Goal: Task Accomplishment & Management: Complete application form

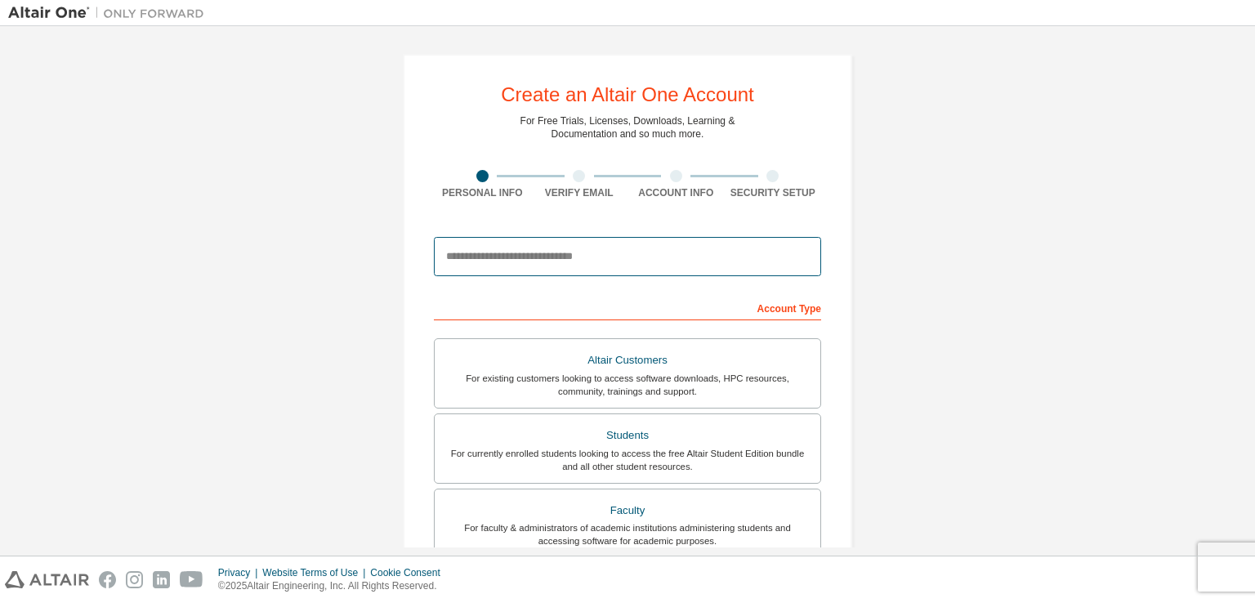
click at [690, 274] on input "email" at bounding box center [627, 256] width 387 height 39
type input "**********"
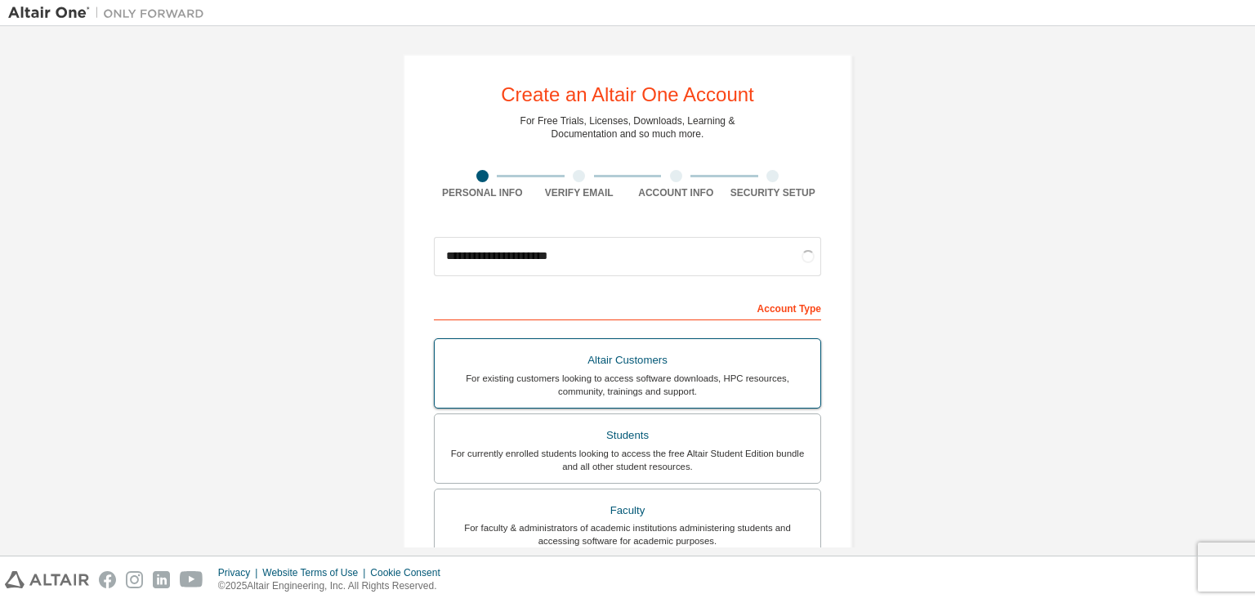
click at [683, 421] on label "Students For currently enrolled students looking to access the free Altair Stud…" at bounding box center [627, 448] width 387 height 70
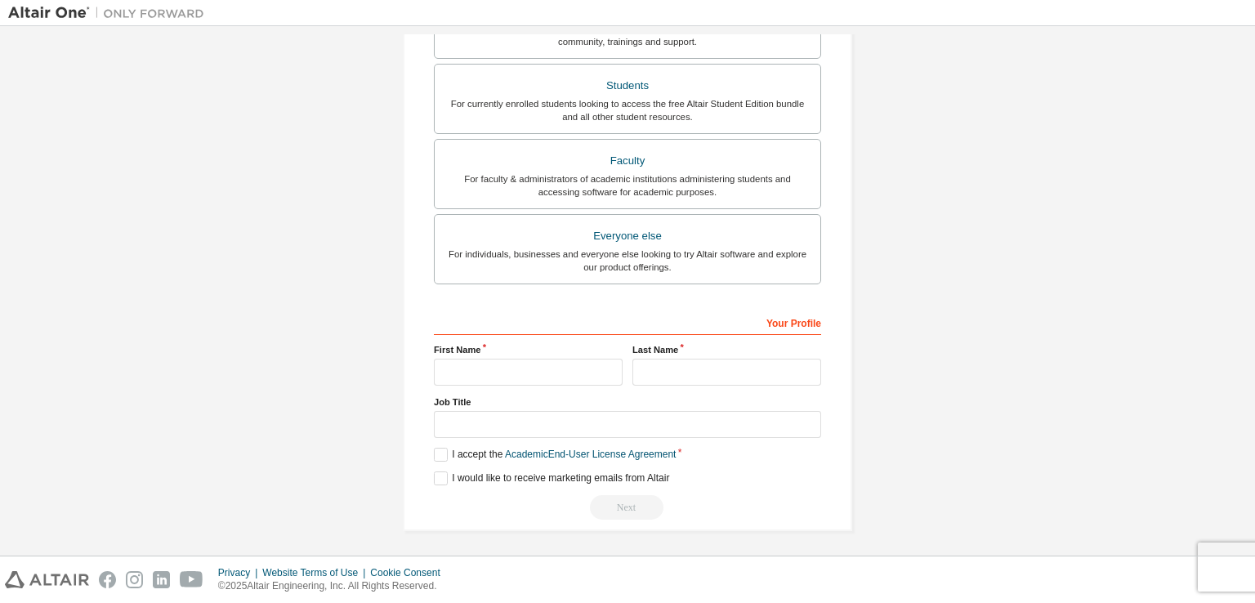
scroll to position [349, 0]
click at [558, 377] on input "text" at bounding box center [528, 372] width 189 height 27
type input "**********"
click at [721, 364] on input "text" at bounding box center [726, 372] width 189 height 27
type input "********"
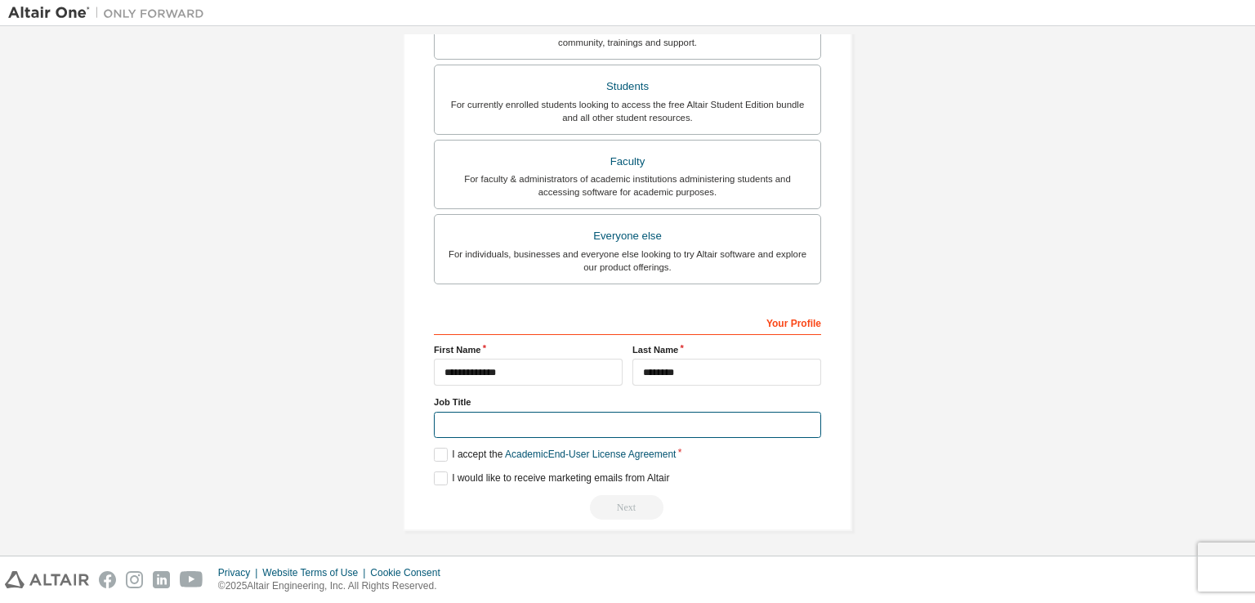
click at [571, 432] on input "text" at bounding box center [627, 425] width 387 height 27
click at [440, 454] on label "I accept the Academic End-User License Agreement" at bounding box center [555, 455] width 242 height 14
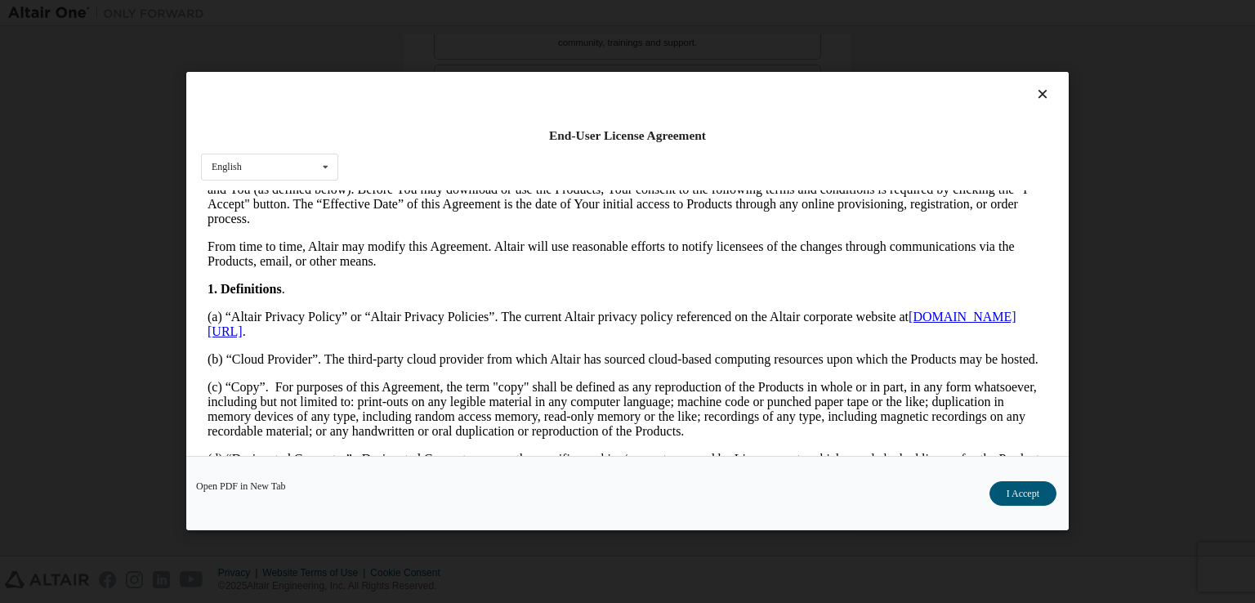
scroll to position [327, 0]
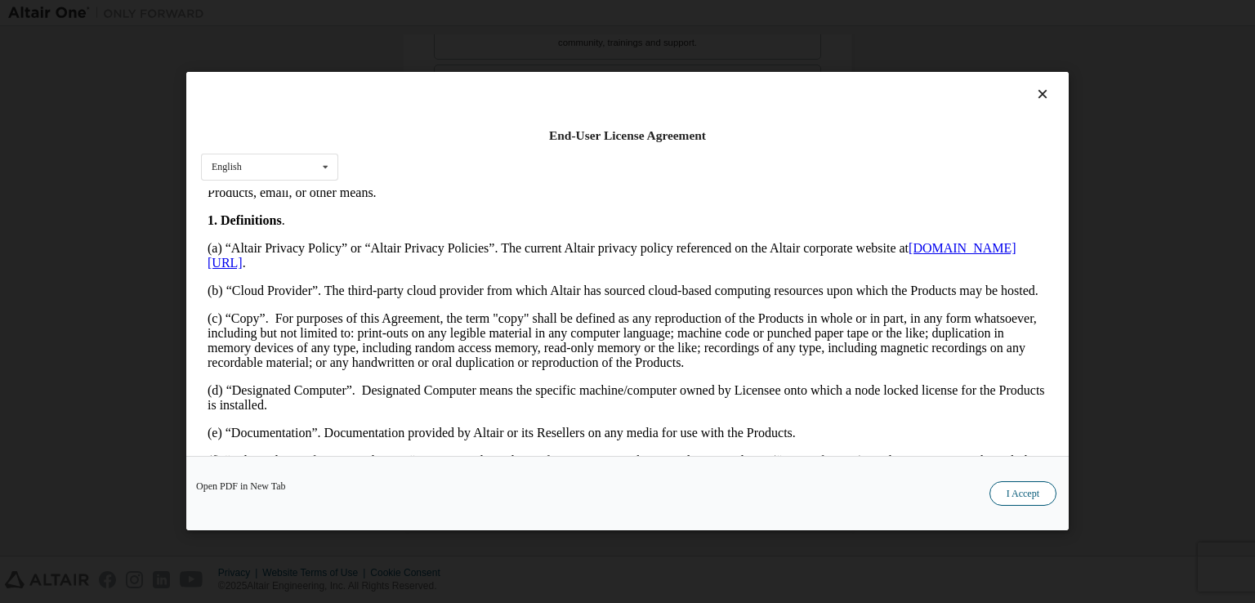
click at [1036, 487] on button "I Accept" at bounding box center [1022, 494] width 67 height 25
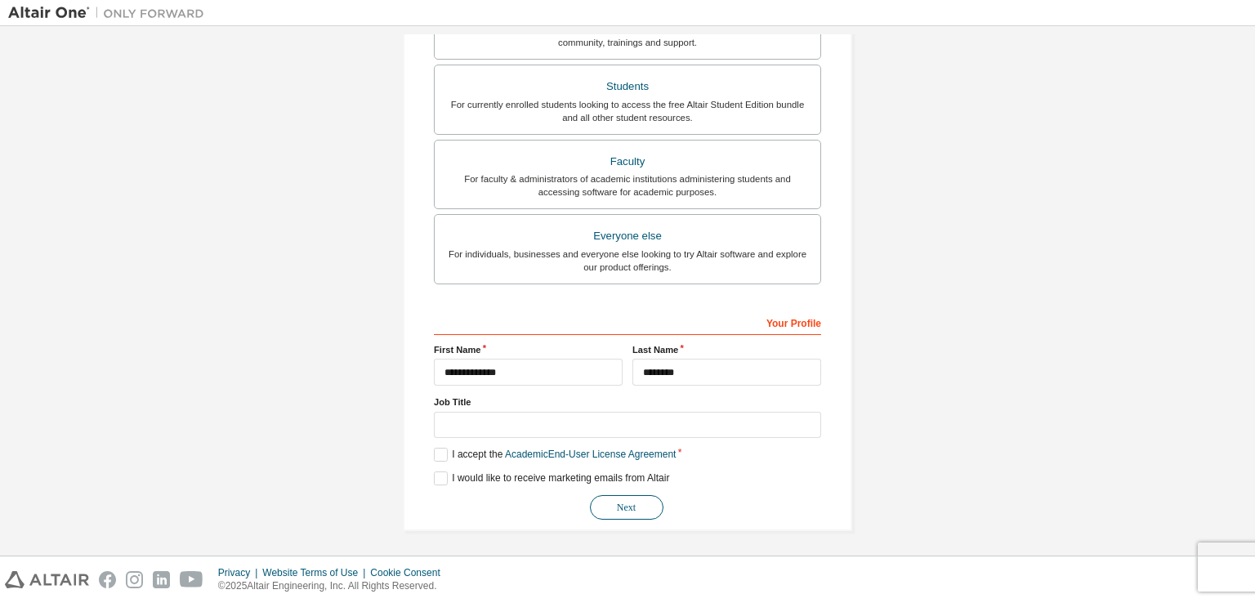
click at [624, 511] on button "Next" at bounding box center [627, 507] width 74 height 25
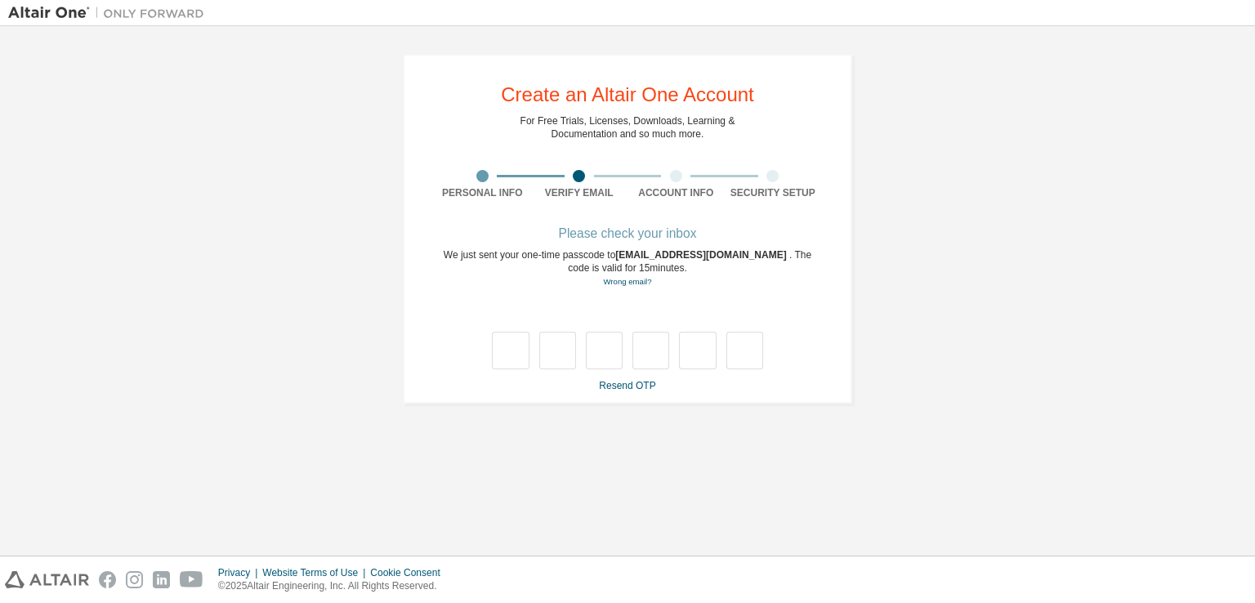
scroll to position [0, 0]
type input "*"
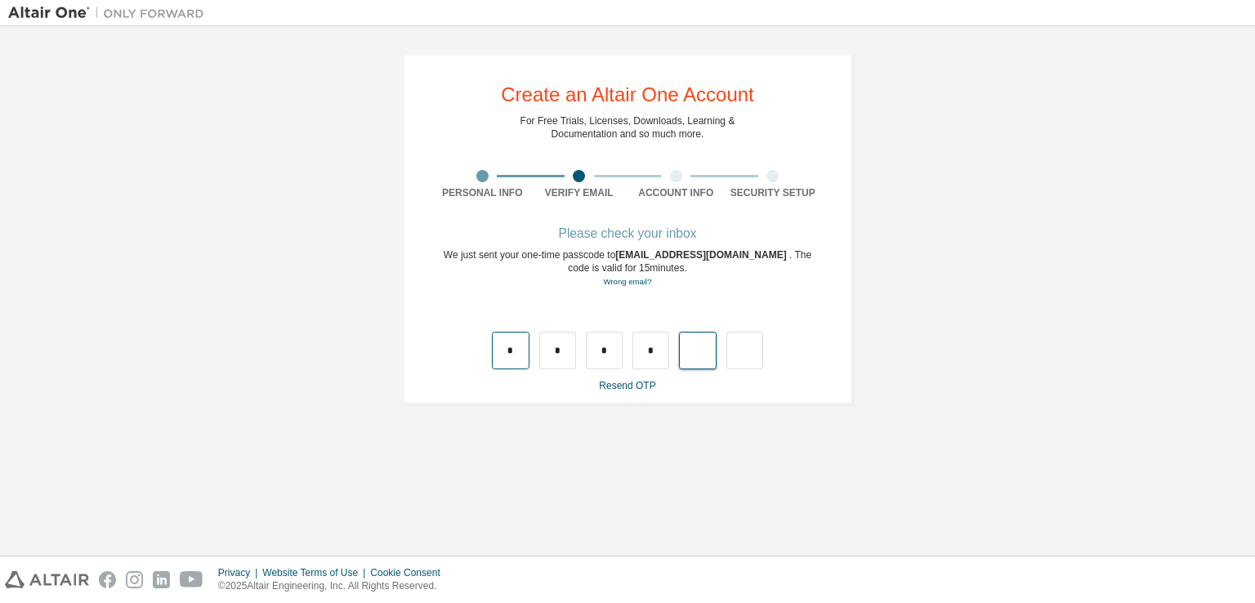
type input "*"
